Goal: Information Seeking & Learning: Learn about a topic

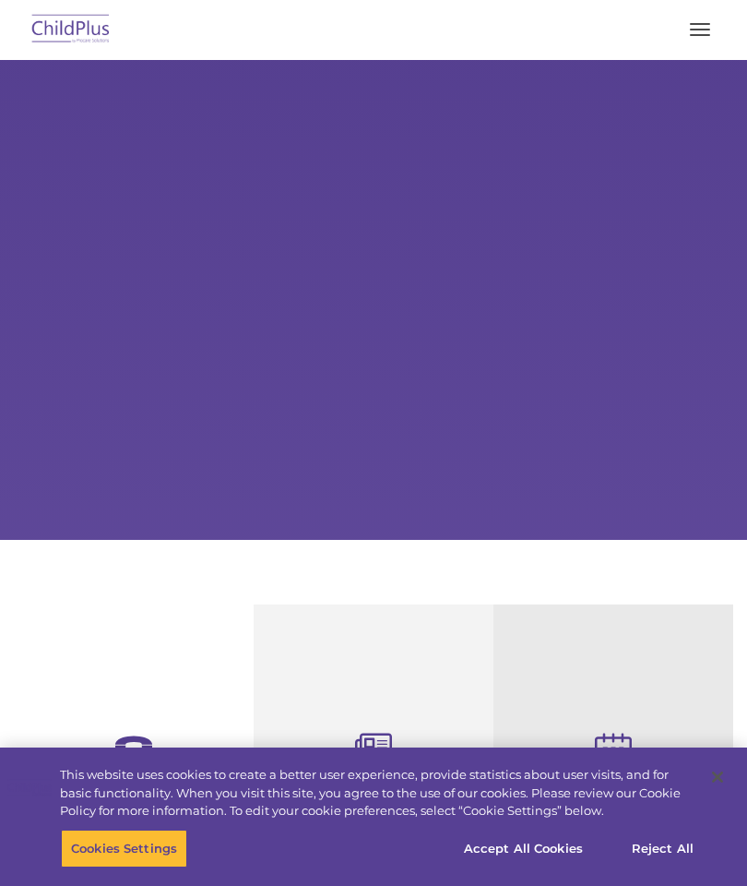
select select "MEDIUM"
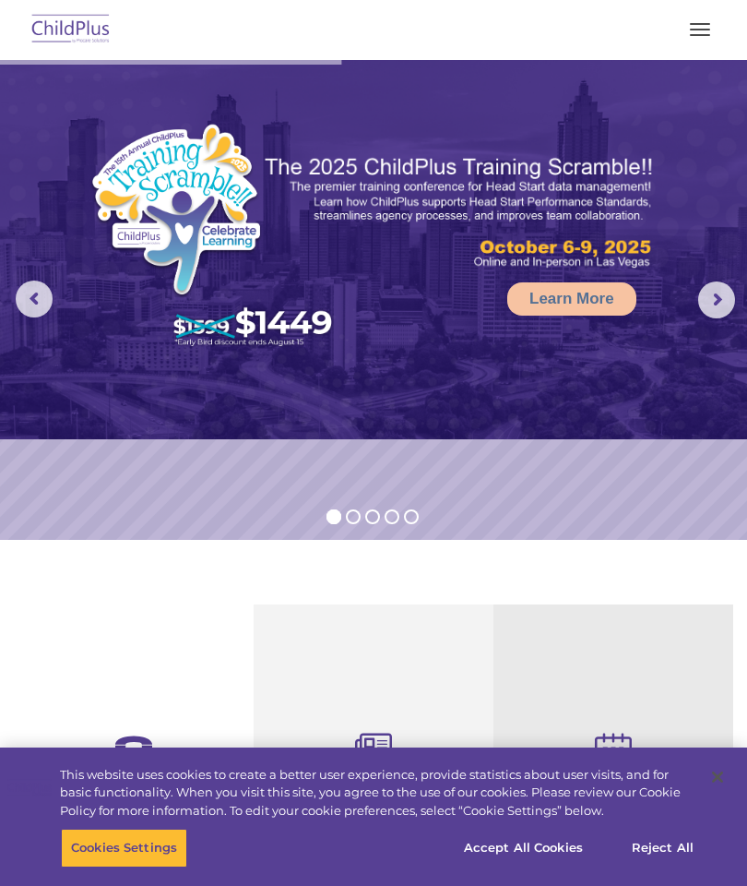
click at [701, 34] on span "button" at bounding box center [700, 35] width 20 height 2
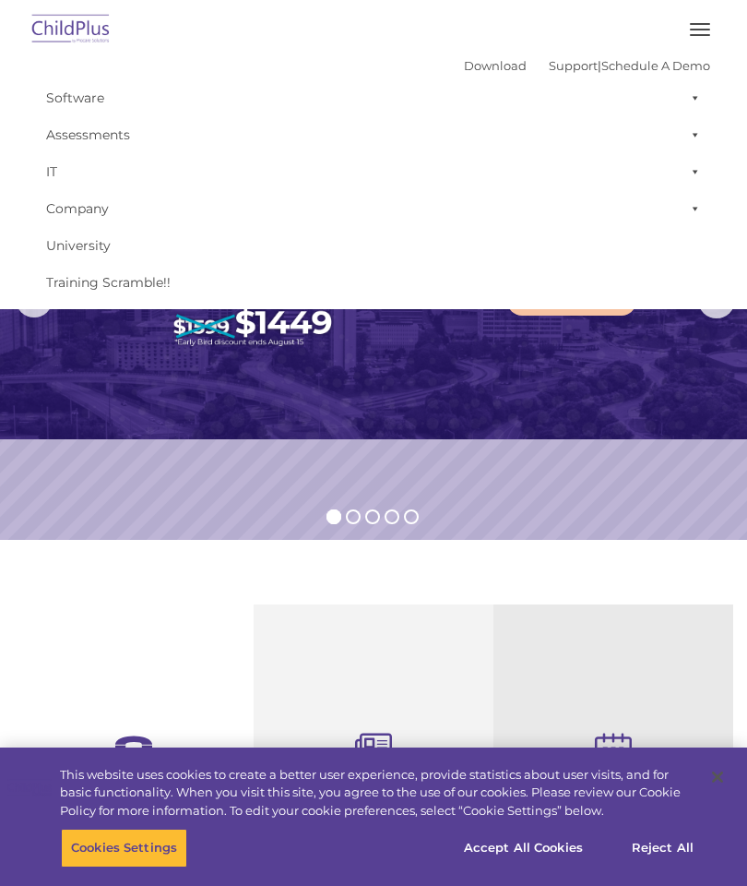
click at [69, 103] on link "Software" at bounding box center [374, 97] width 674 height 37
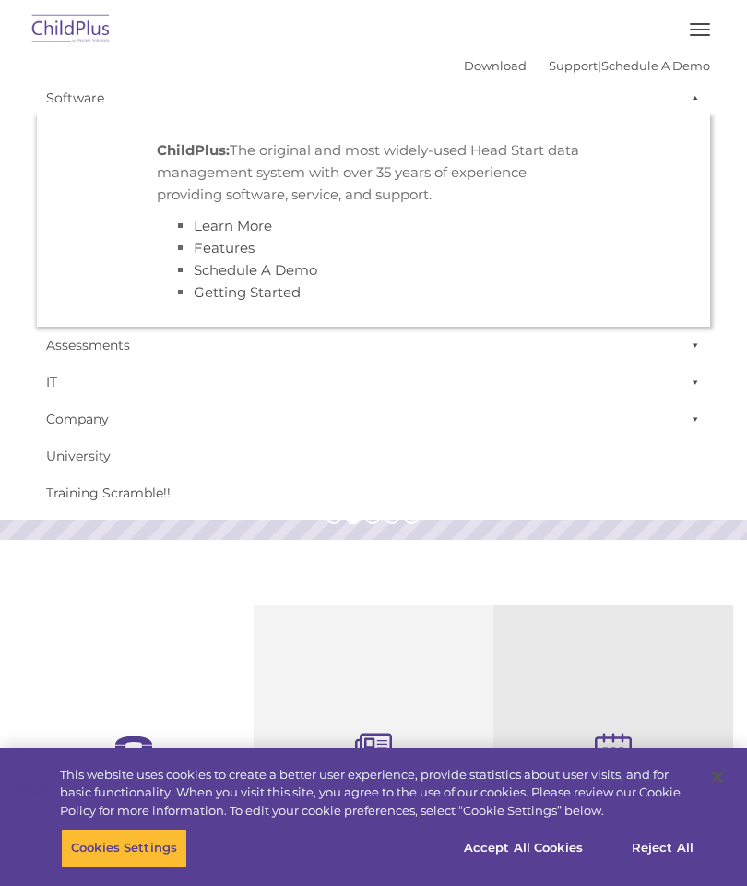
click at [606, 277] on ul "ChildPlus: The original and most widely-used Head Start data management system …" at bounding box center [374, 221] width 674 height 210
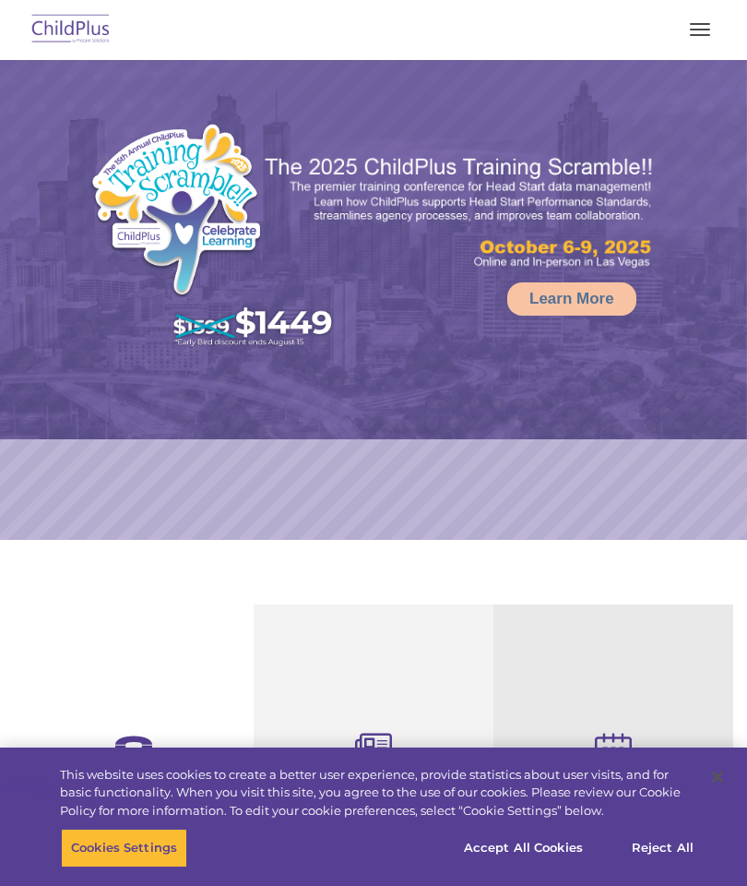
select select "MEDIUM"
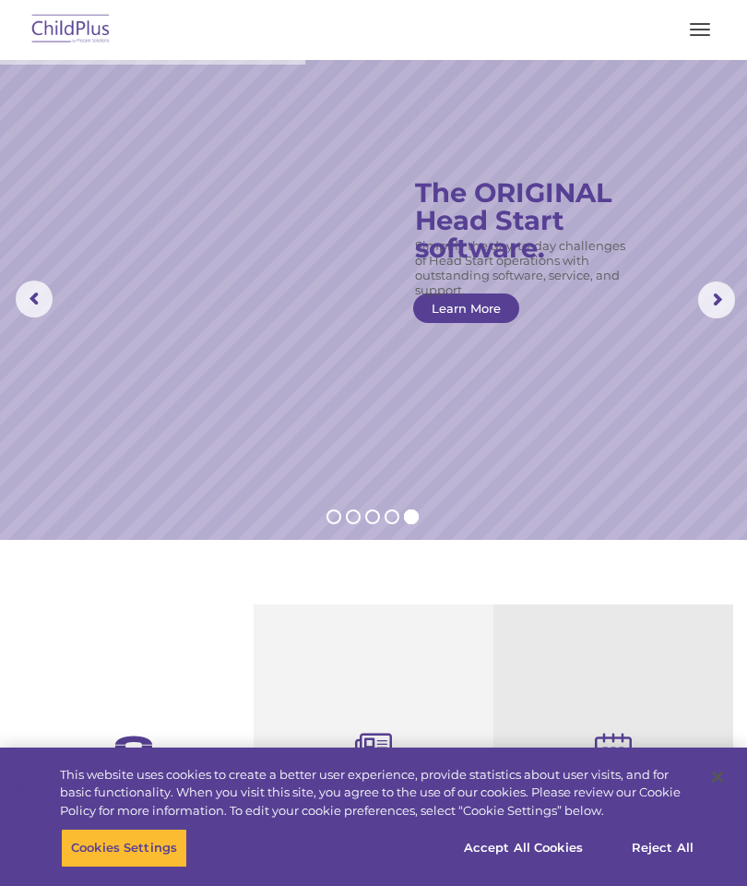
click at [78, 18] on img at bounding box center [71, 29] width 87 height 43
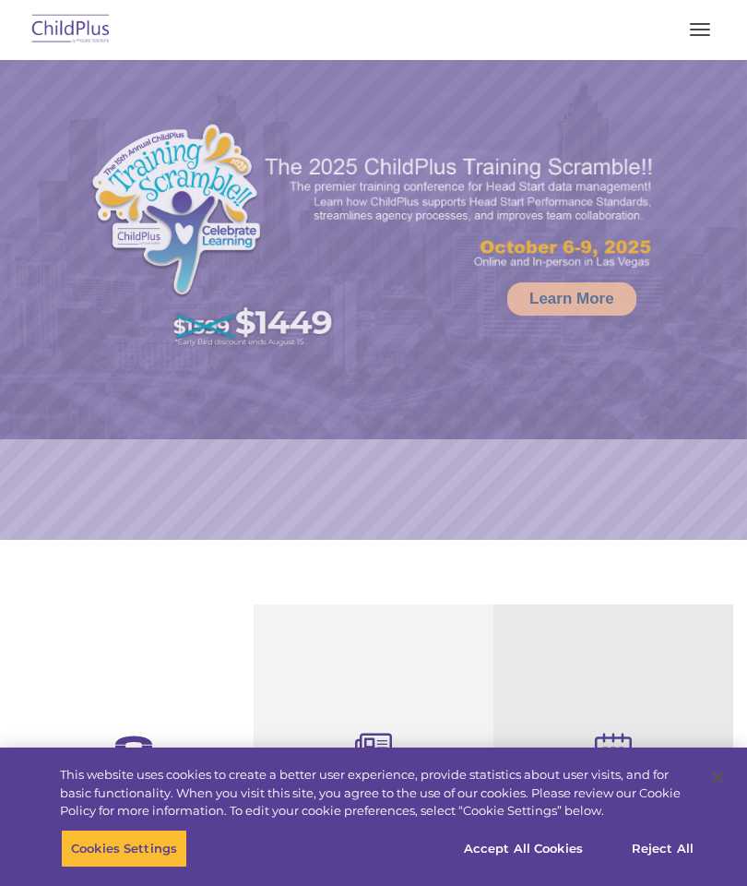
select select "MEDIUM"
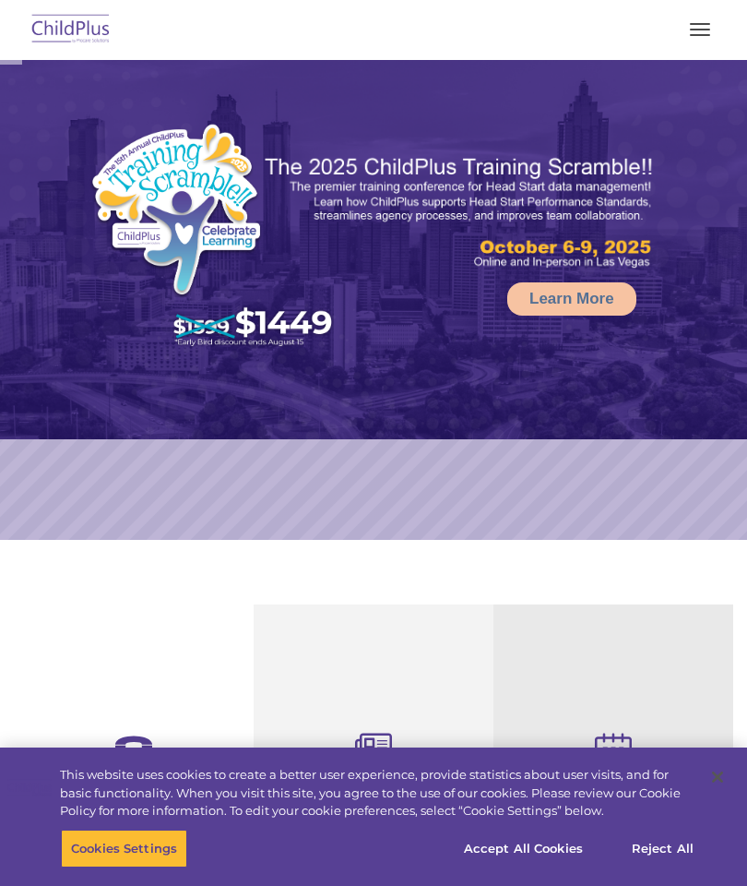
click at [704, 34] on span "button" at bounding box center [700, 35] width 20 height 2
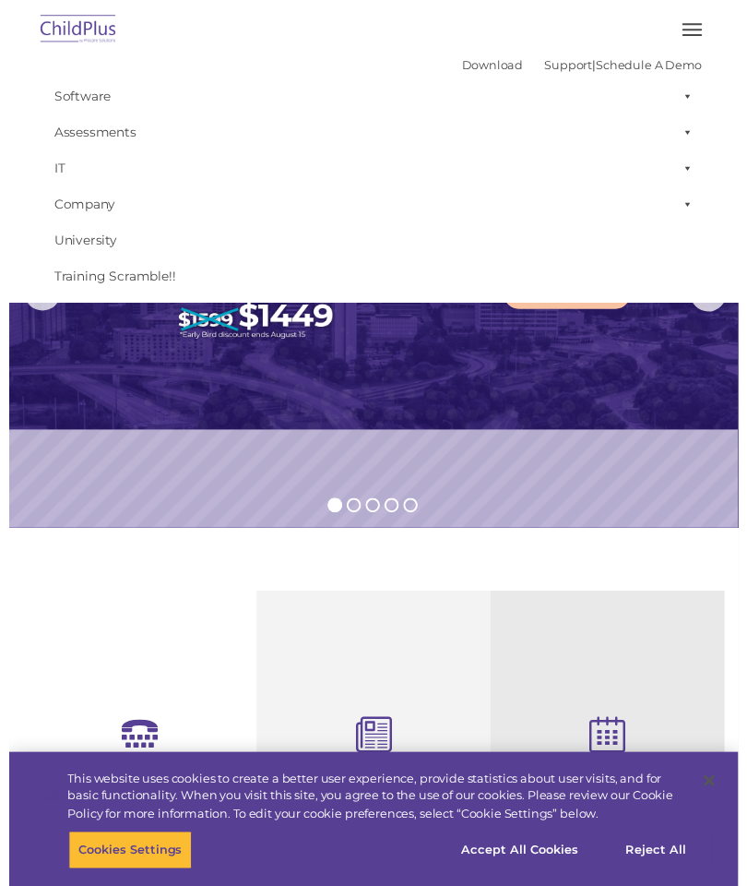
scroll to position [23, 0]
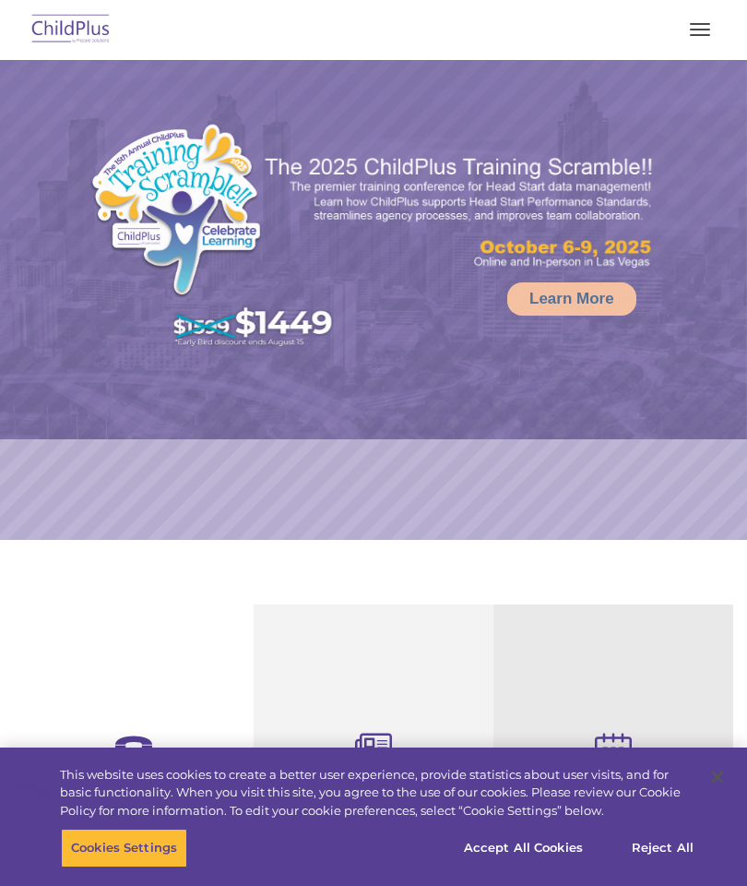
select select "MEDIUM"
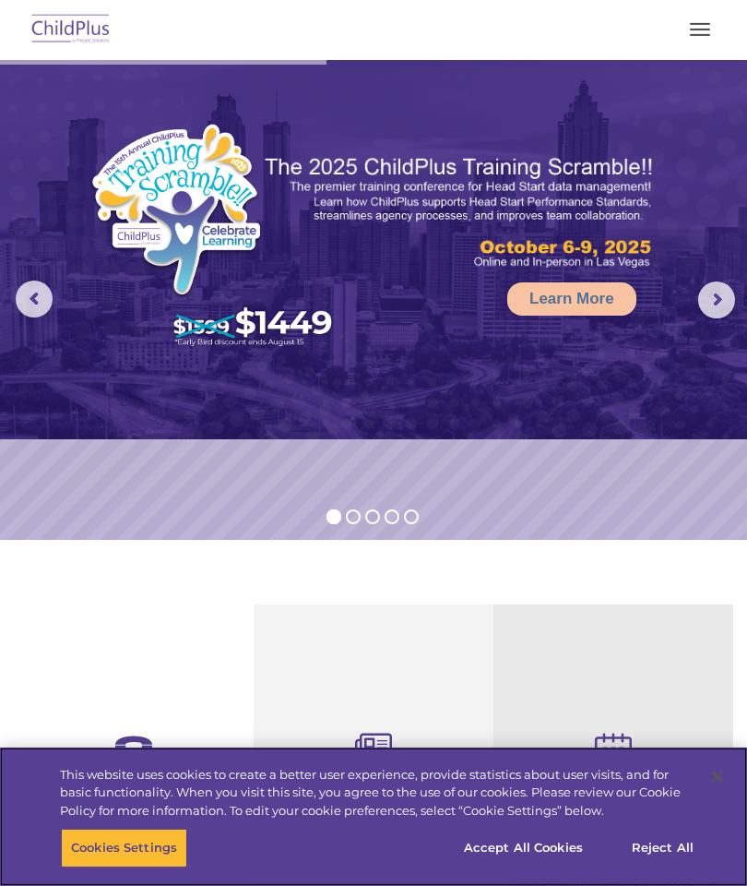
scroll to position [7, 0]
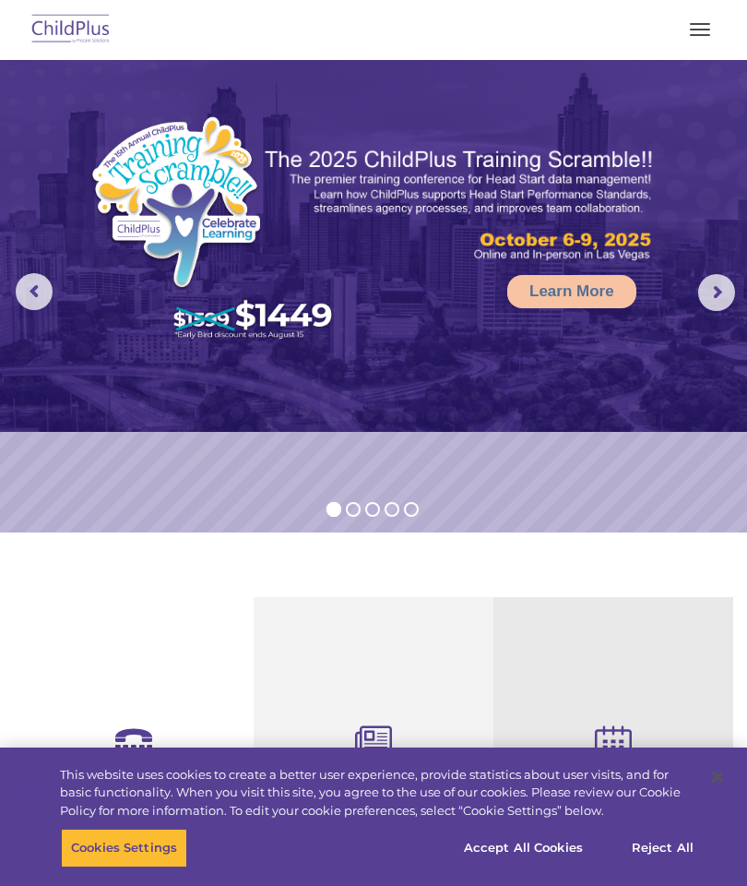
click at [699, 18] on button "button" at bounding box center [700, 30] width 39 height 30
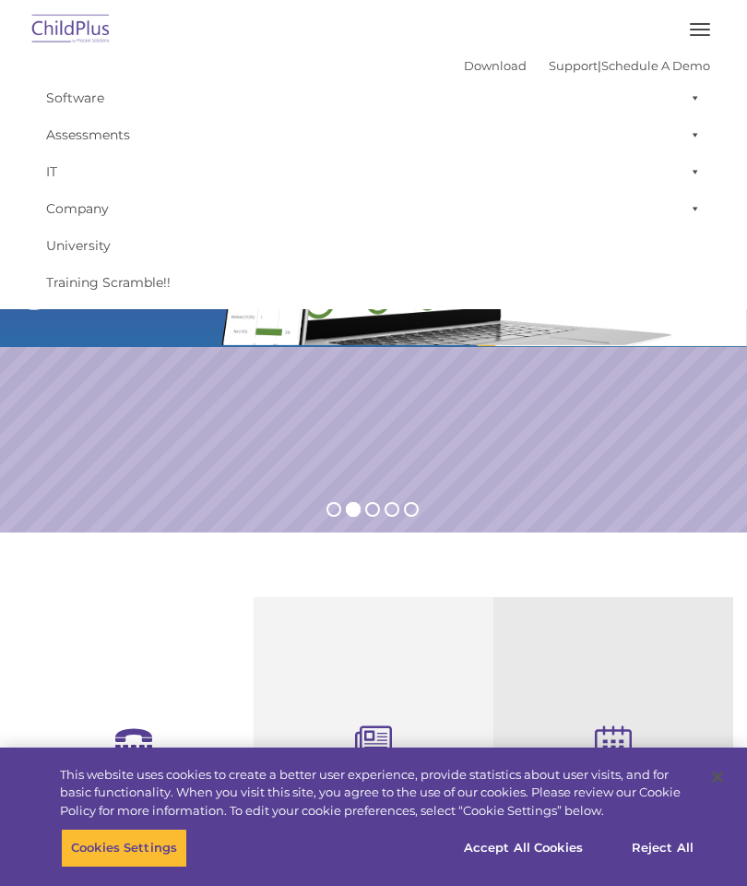
click at [80, 95] on link "Software" at bounding box center [374, 97] width 674 height 37
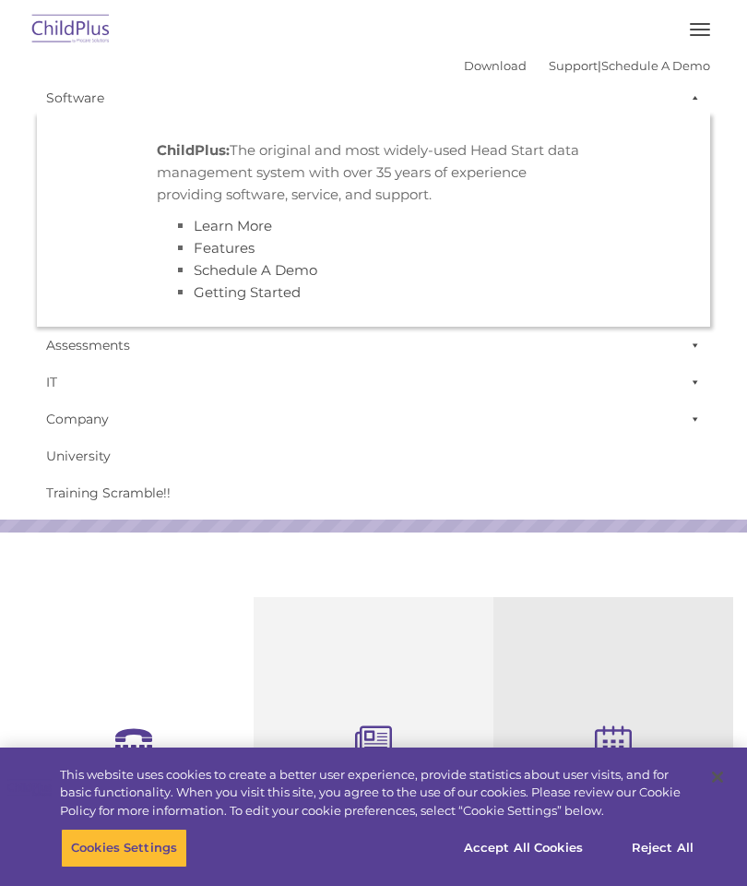
click at [671, 225] on ul "ChildPlus: The original and most widely-used Head Start data management system …" at bounding box center [374, 221] width 674 height 210
click at [699, 16] on button "button" at bounding box center [700, 30] width 39 height 30
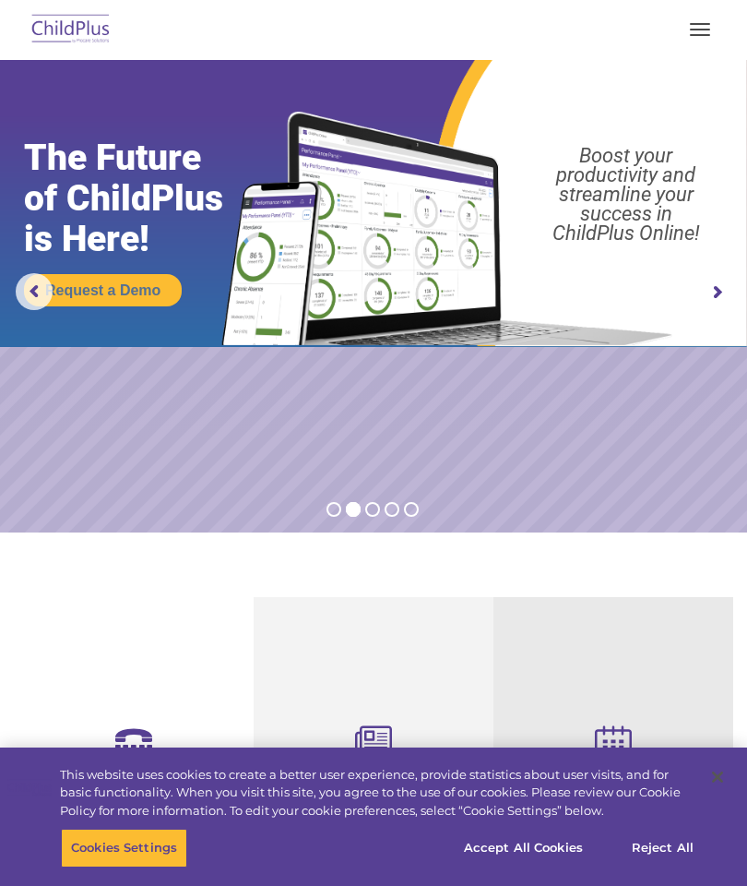
click at [694, 26] on button "button" at bounding box center [700, 30] width 39 height 30
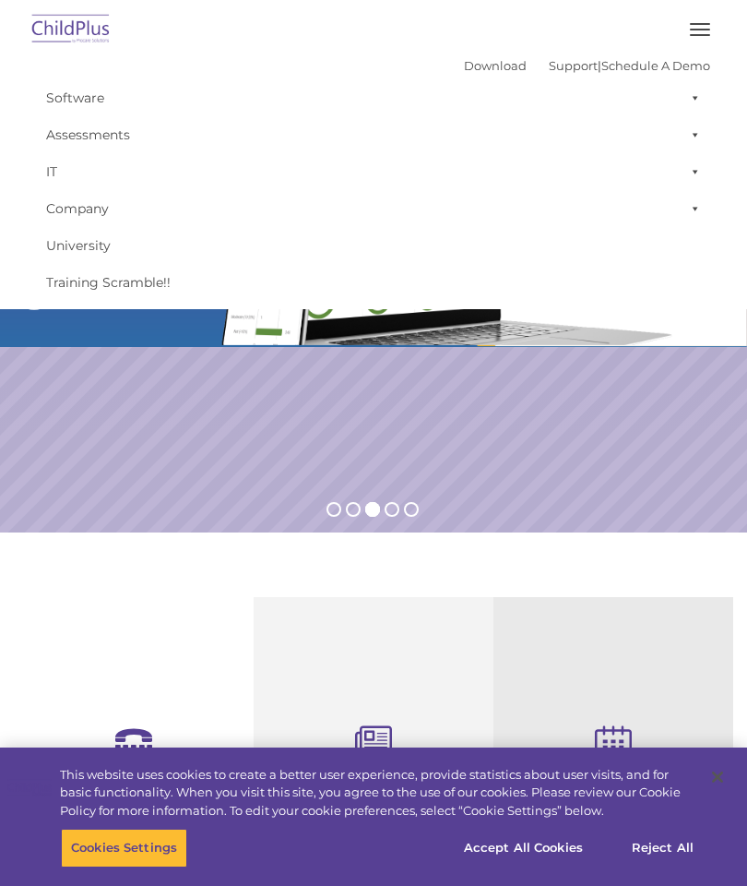
click at [66, 23] on img at bounding box center [71, 29] width 87 height 43
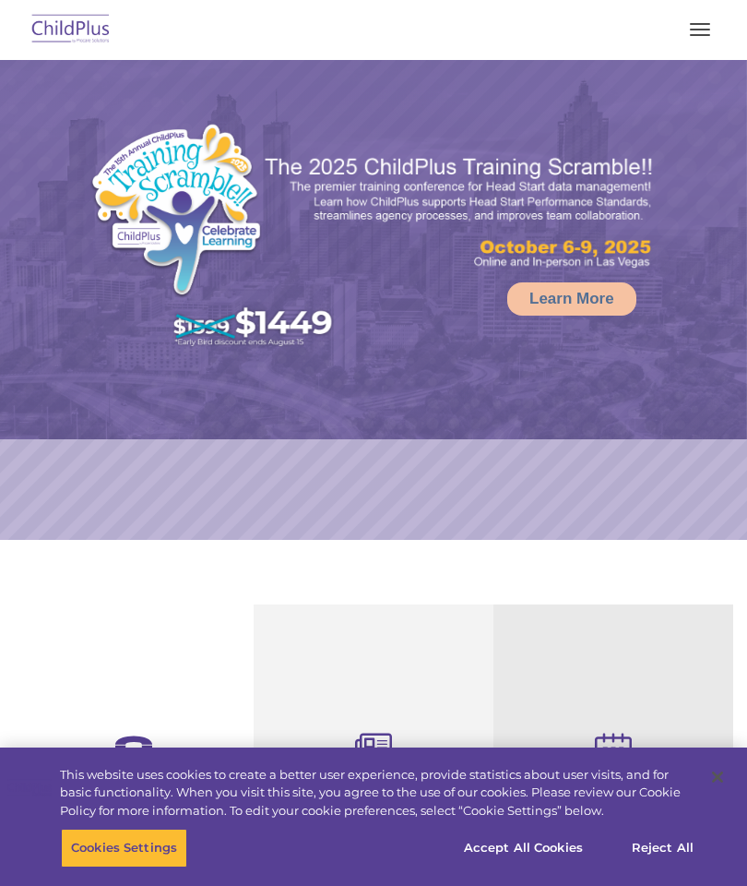
select select "MEDIUM"
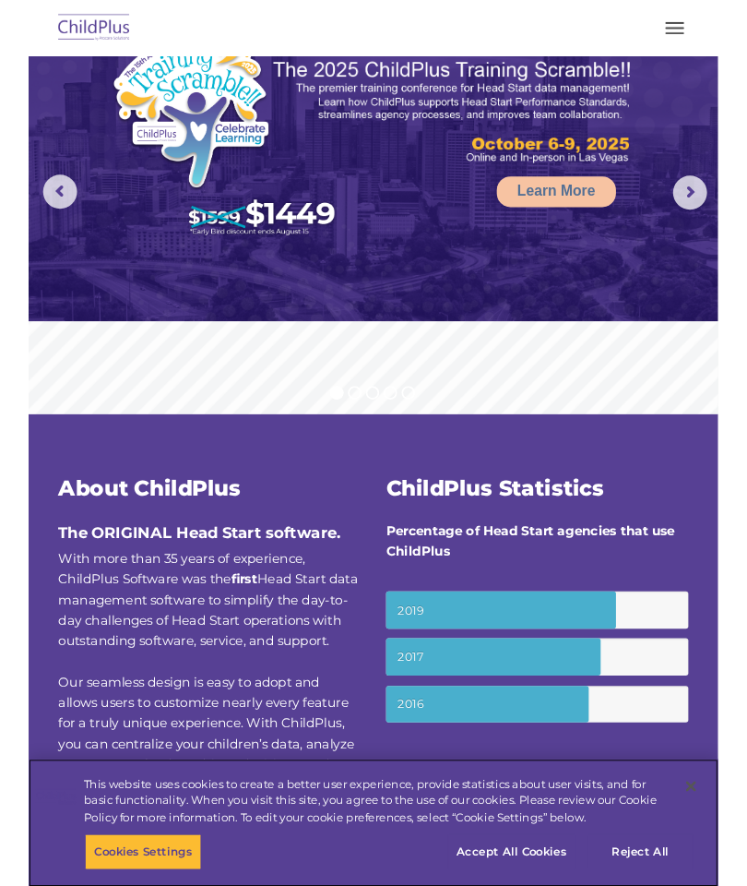
scroll to position [74, 0]
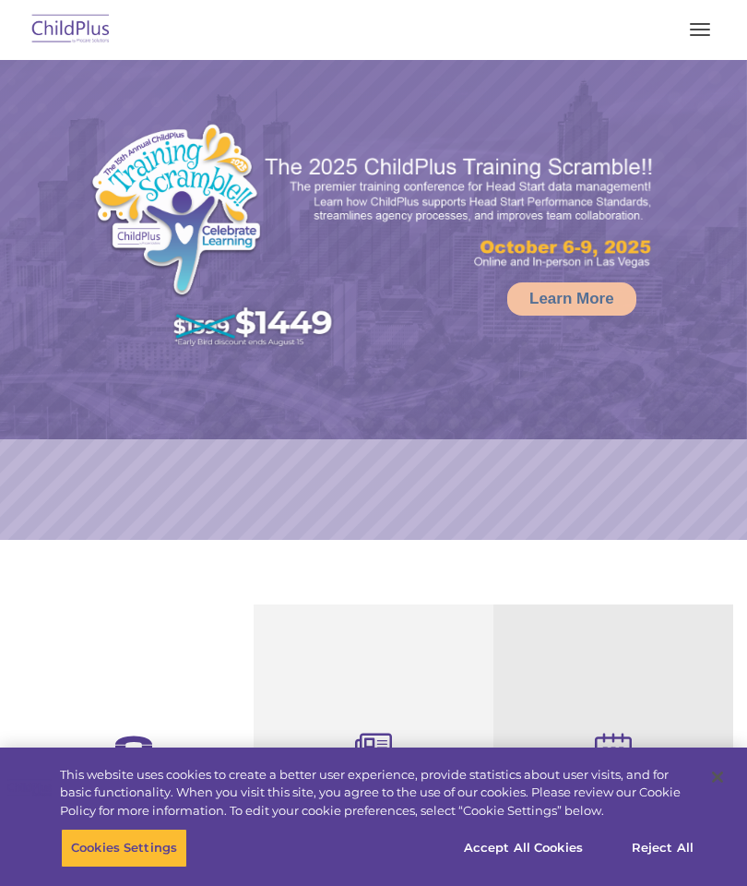
select select "MEDIUM"
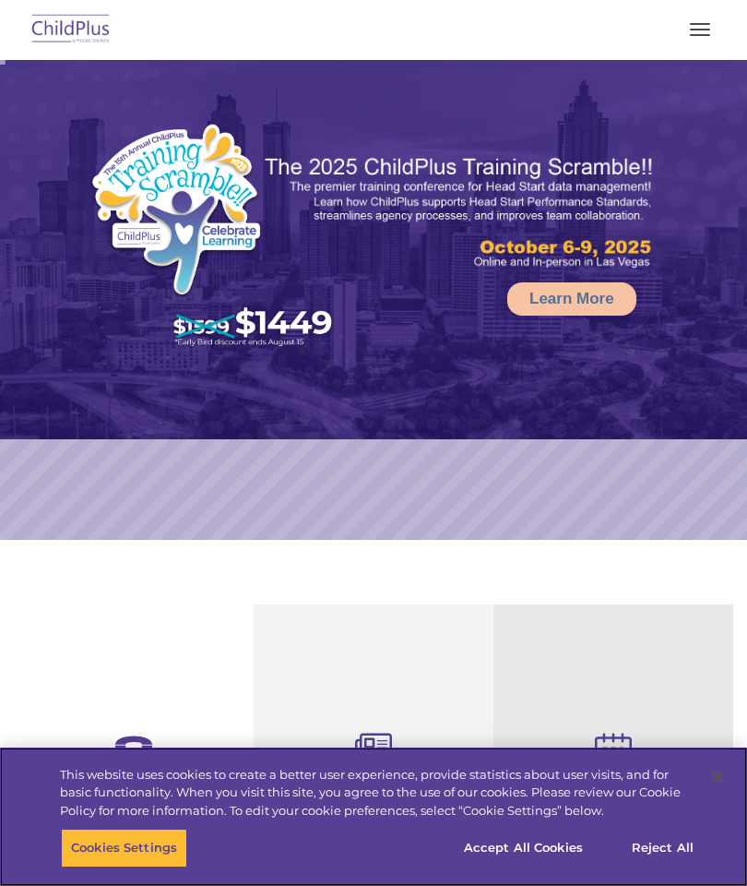
click at [696, 18] on button "button" at bounding box center [700, 30] width 39 height 30
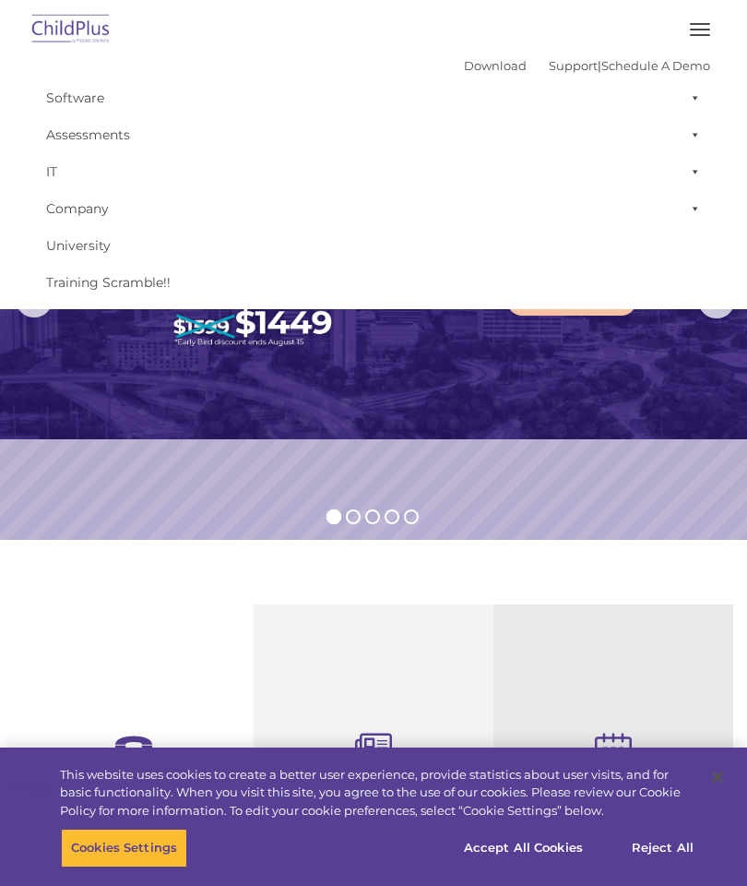
click at [606, 437] on img at bounding box center [373, 249] width 747 height 379
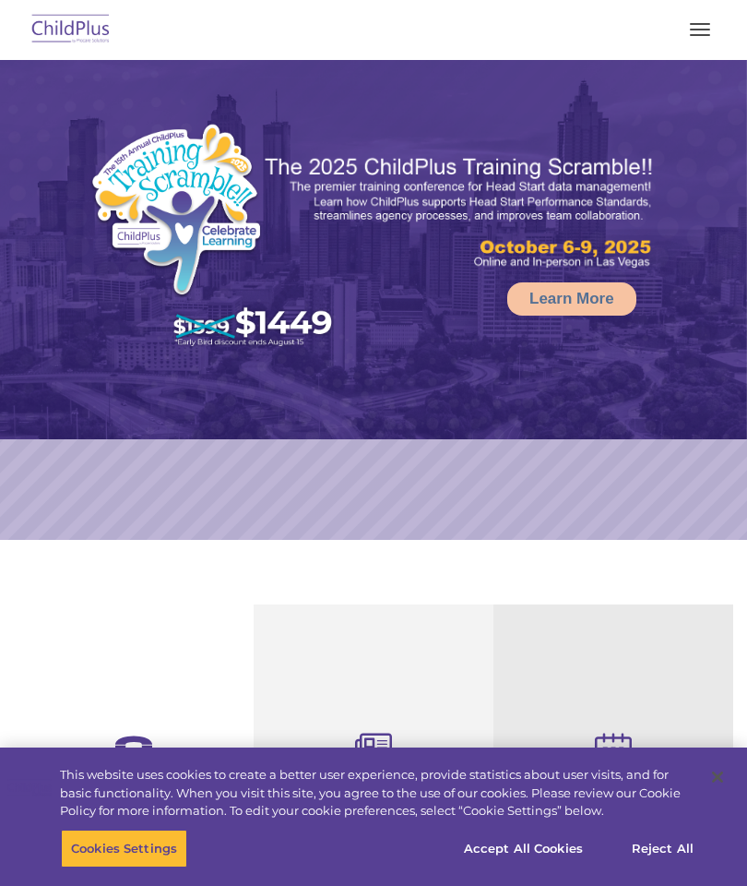
select select "MEDIUM"
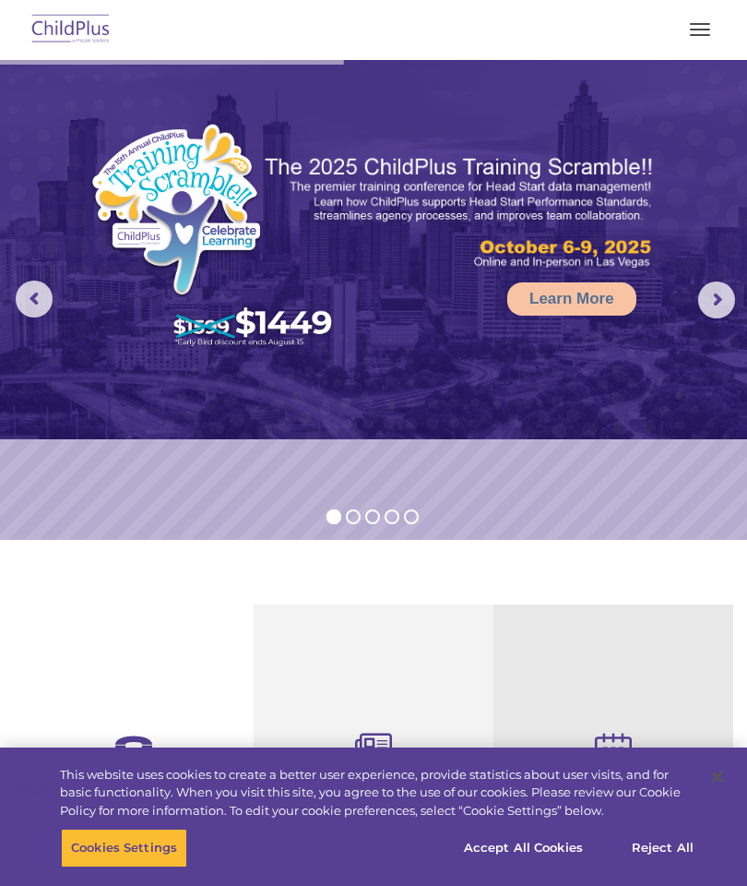
click at [707, 16] on button "button" at bounding box center [700, 30] width 39 height 30
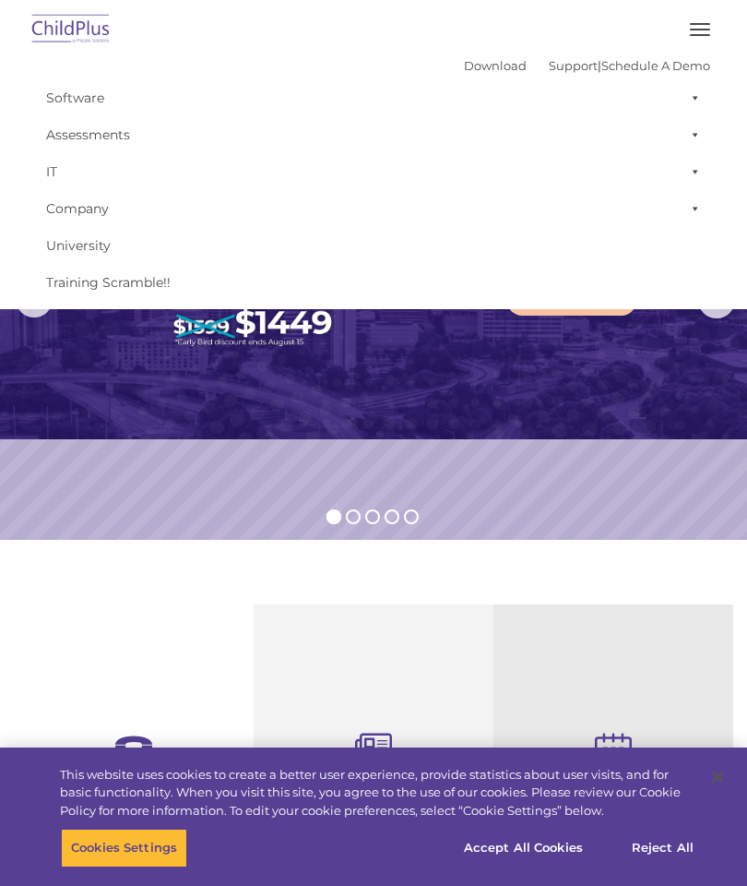
click at [87, 205] on link "Company" at bounding box center [374, 208] width 674 height 37
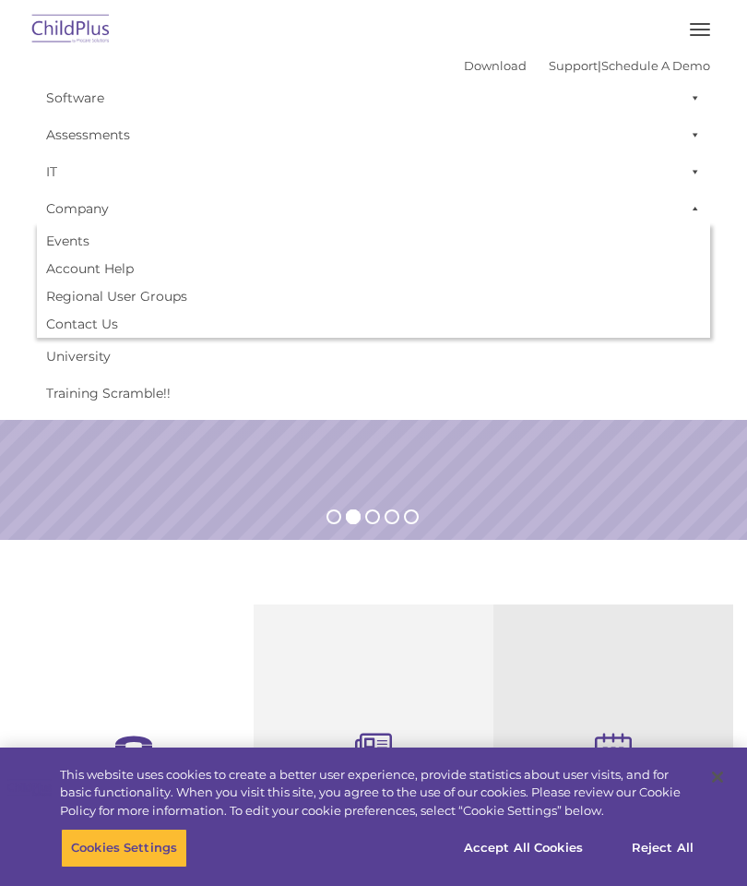
click at [76, 96] on link "Software" at bounding box center [374, 97] width 674 height 37
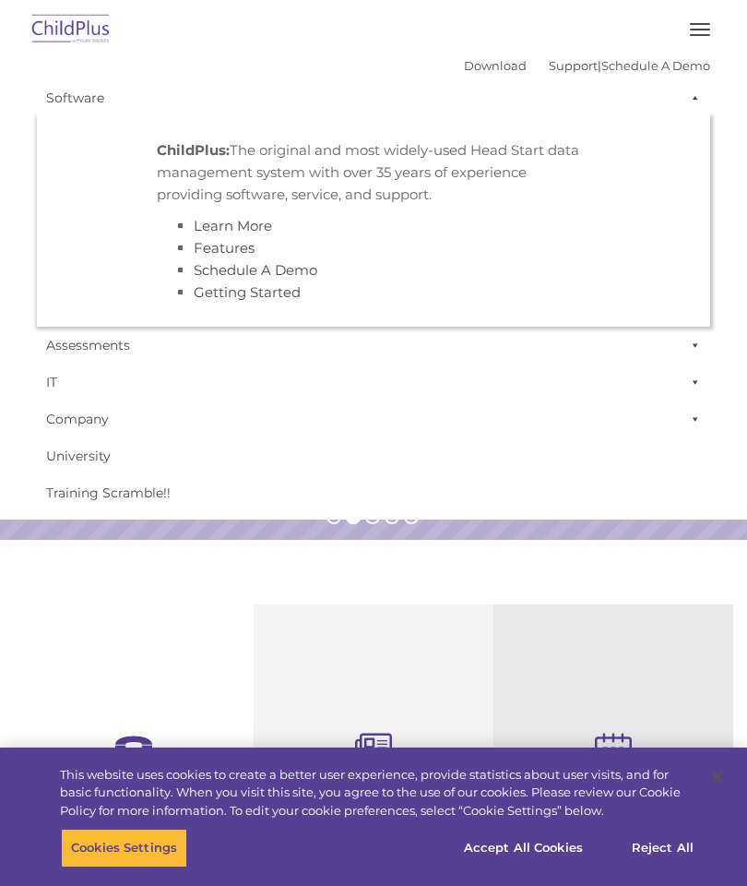
click at [413, 232] on li "Learn More" at bounding box center [392, 226] width 397 height 22
click at [79, 334] on link "Assessments" at bounding box center [374, 345] width 674 height 37
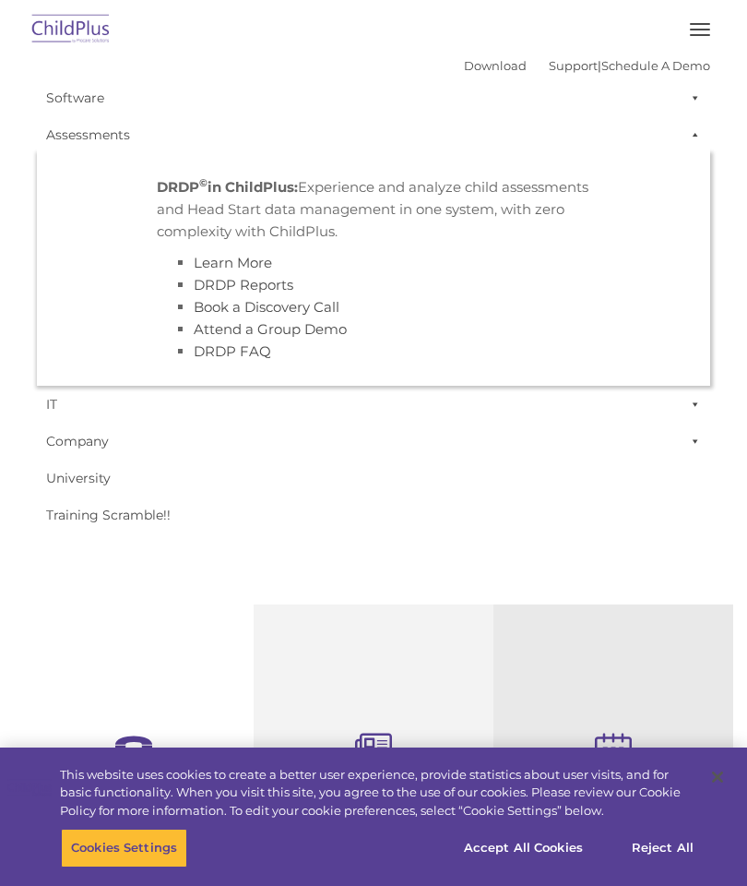
click at [61, 405] on link "IT" at bounding box center [374, 404] width 674 height 37
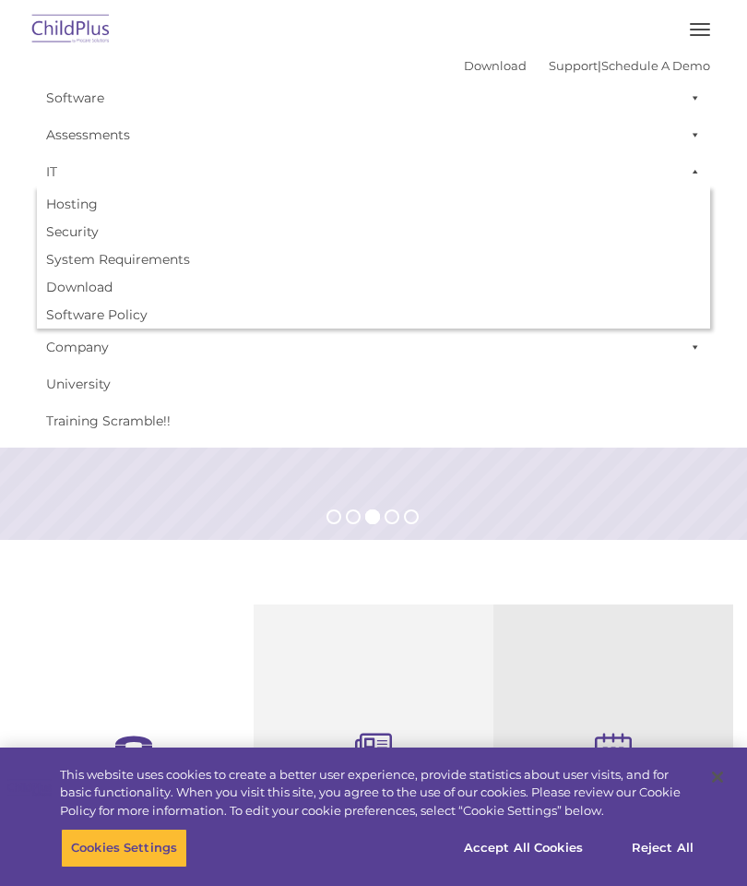
click at [705, 20] on button "button" at bounding box center [700, 30] width 39 height 30
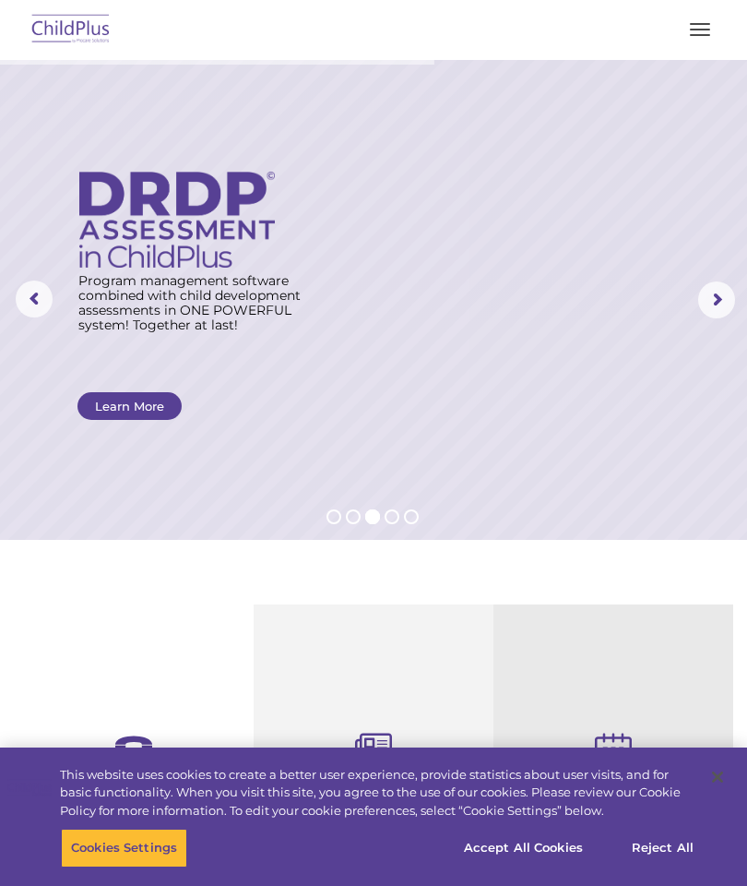
click at [721, 297] on rs-arrow at bounding box center [717, 299] width 37 height 37
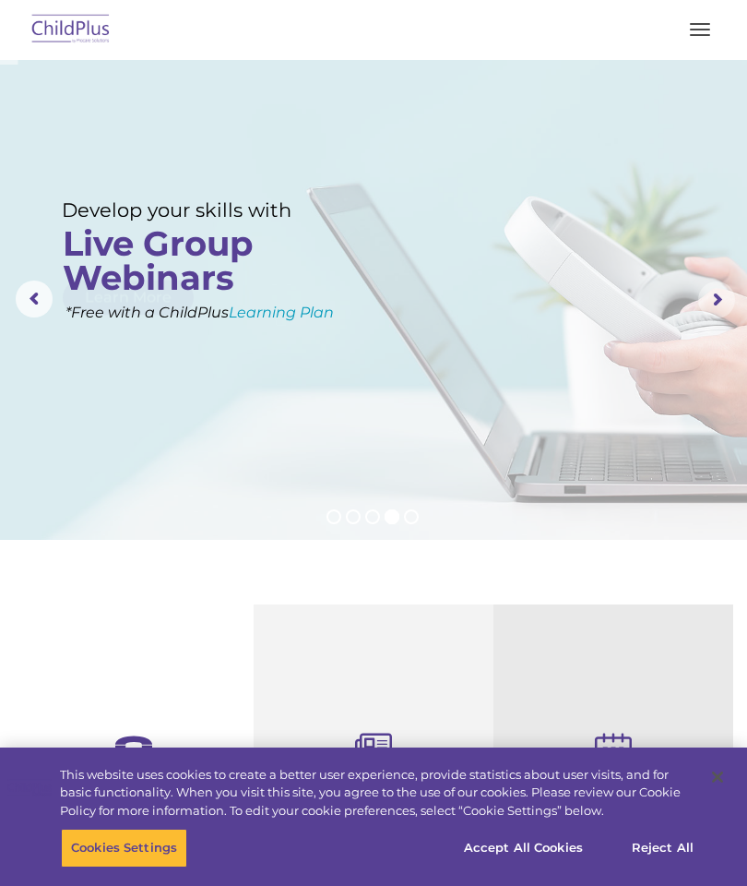
click at [704, 307] on rs-arrow at bounding box center [717, 299] width 37 height 37
